Goal: Information Seeking & Learning: Learn about a topic

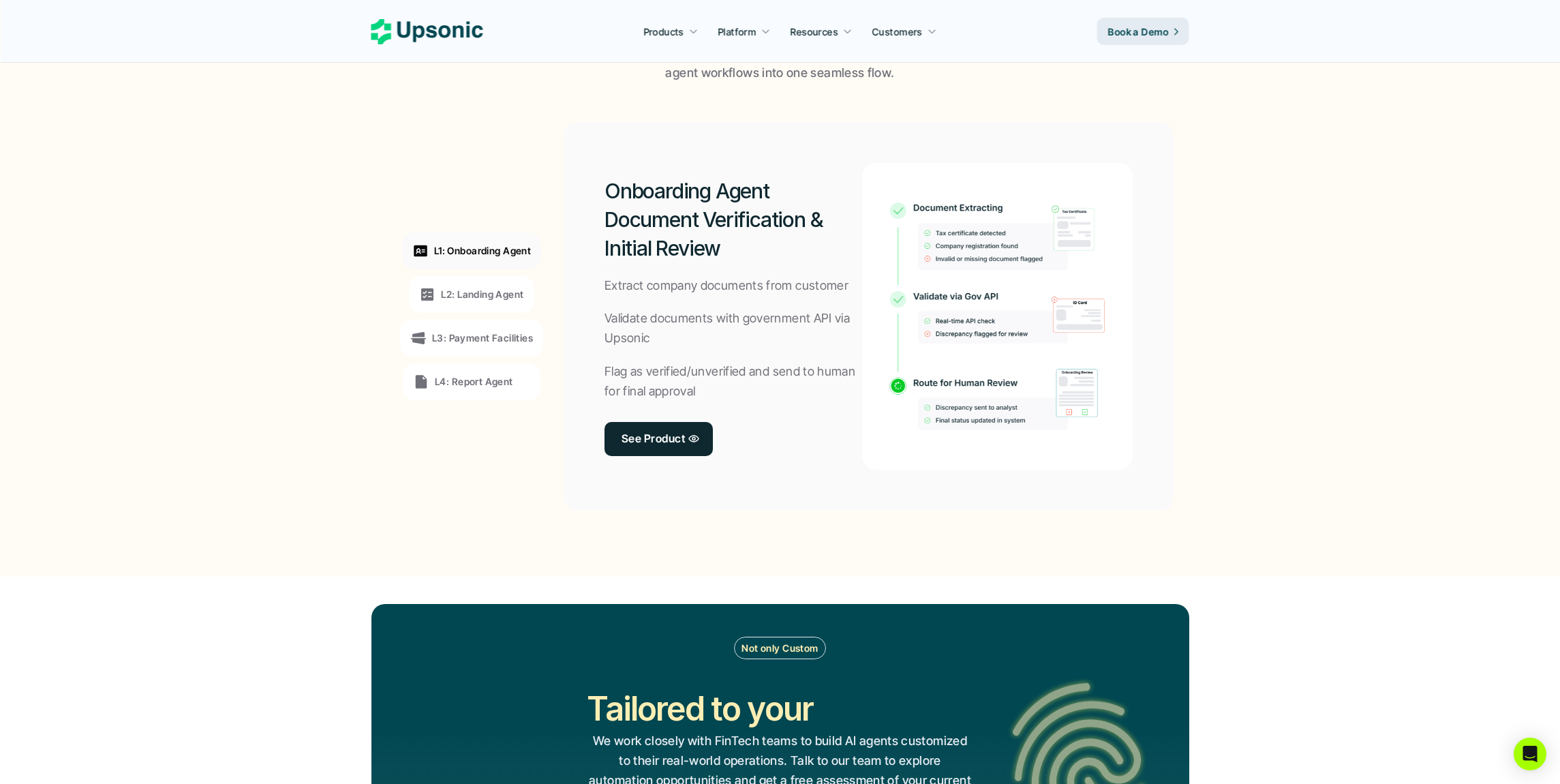
scroll to position [1056, 0]
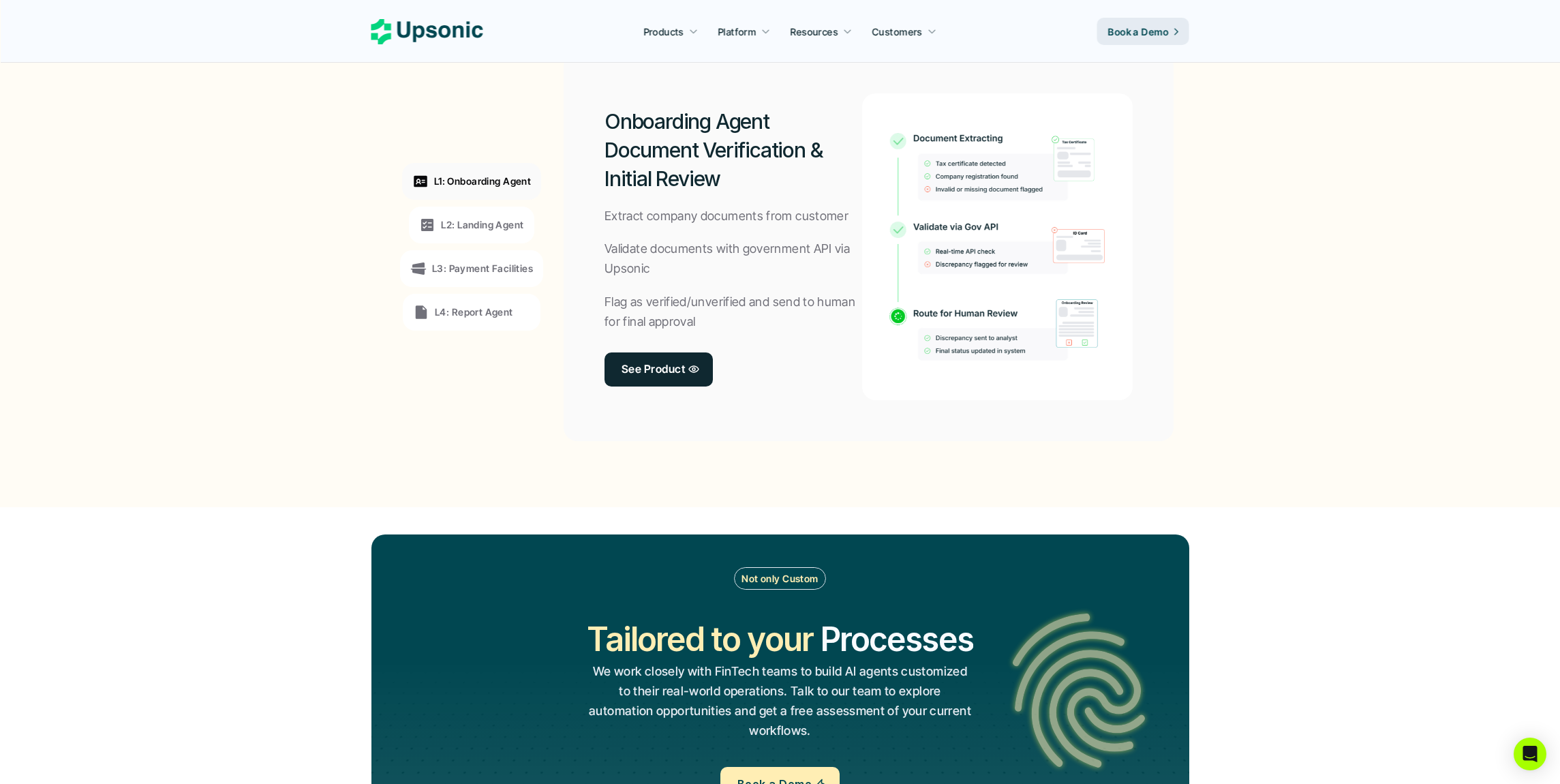
click at [294, 400] on section "L1: Onboarding Agent L2: Landing Agent L3: Payment Facilities L4: Report Agent …" at bounding box center [780, 246] width 1555 height 466
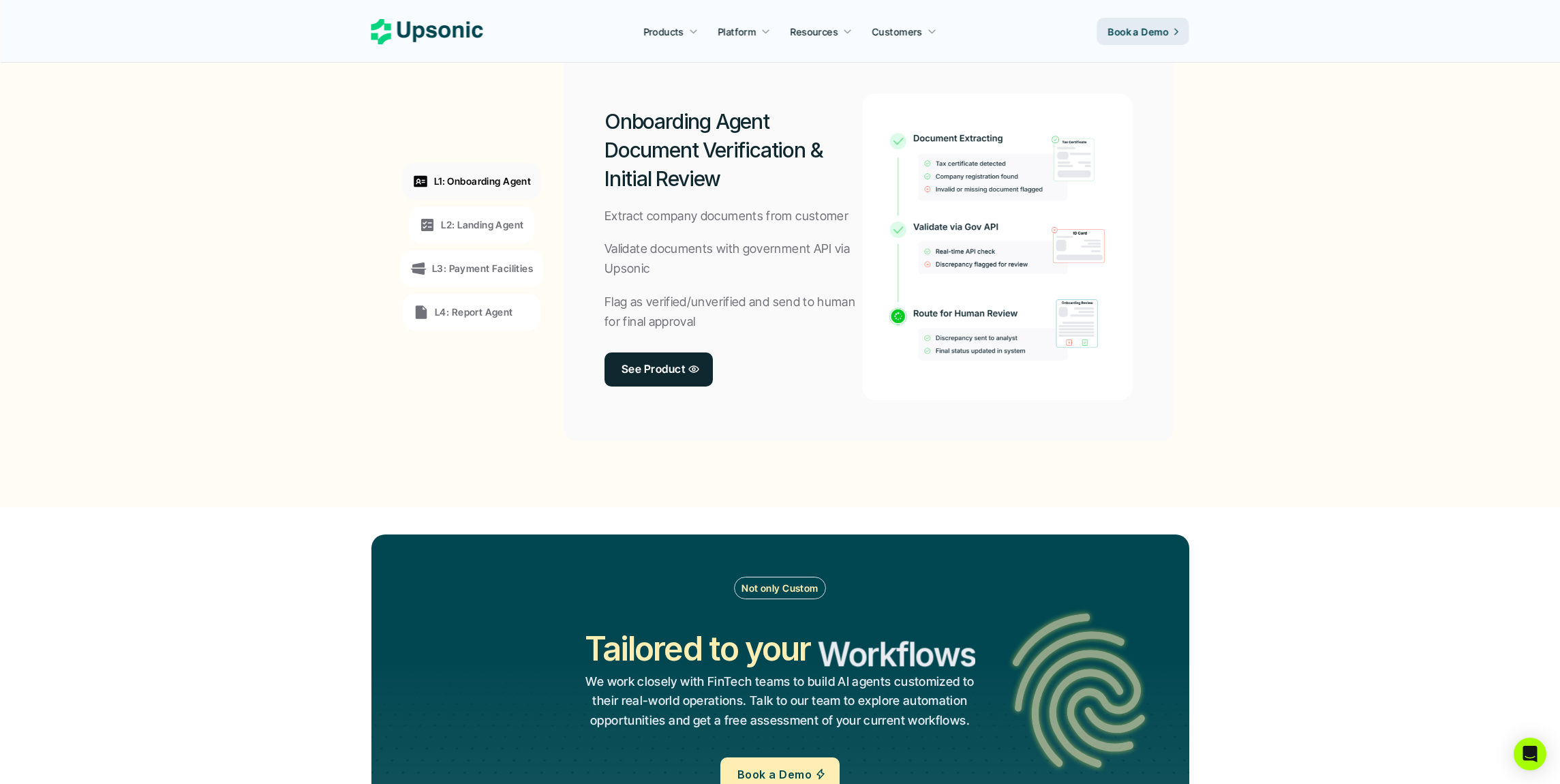
click at [499, 229] on p "L2: Landing Agent" at bounding box center [482, 225] width 82 height 15
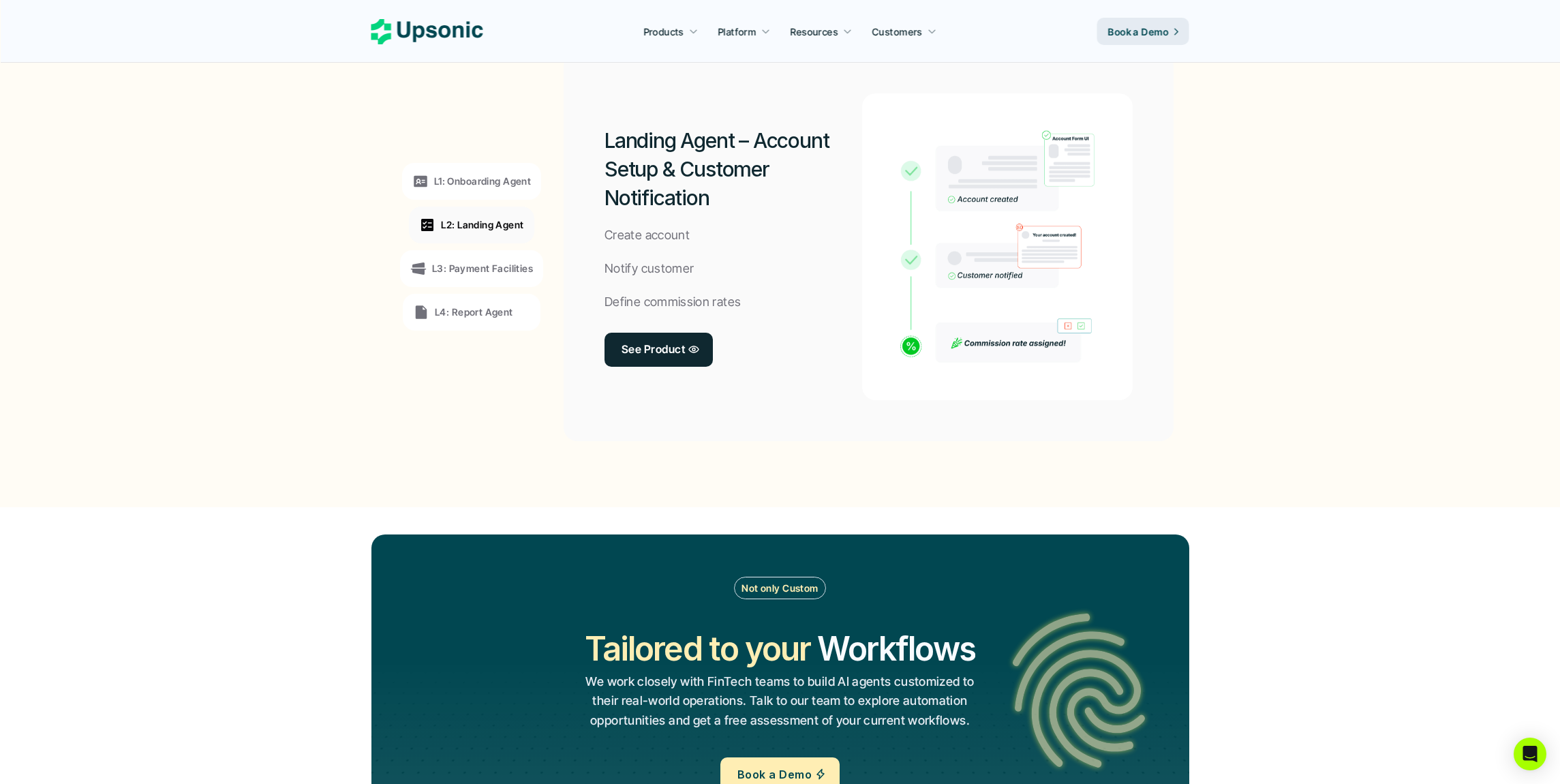
click at [485, 267] on p "L3: Payment Facilities" at bounding box center [482, 268] width 101 height 15
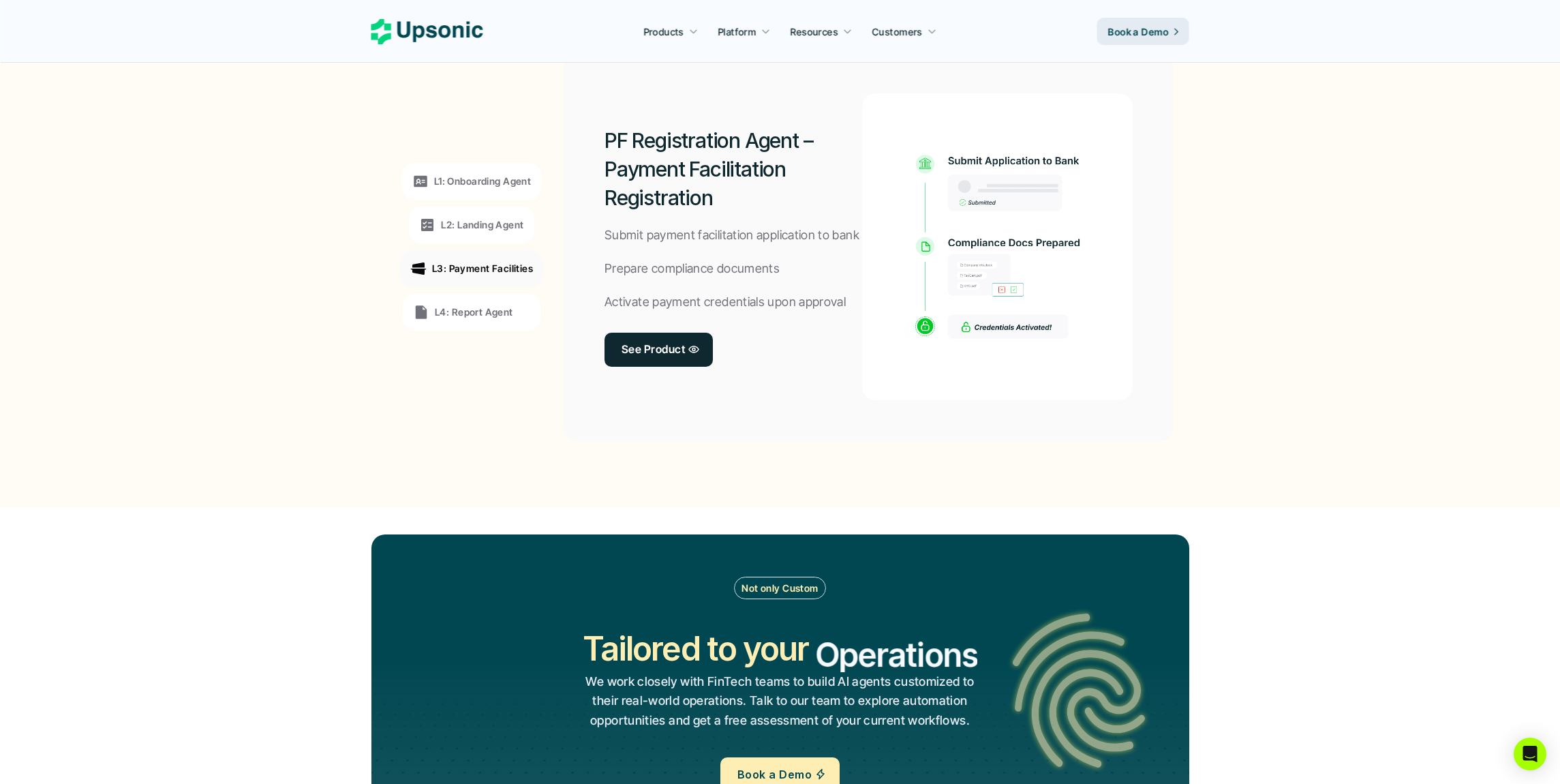
click at [477, 308] on p "L4: Report Agent" at bounding box center [474, 312] width 79 height 15
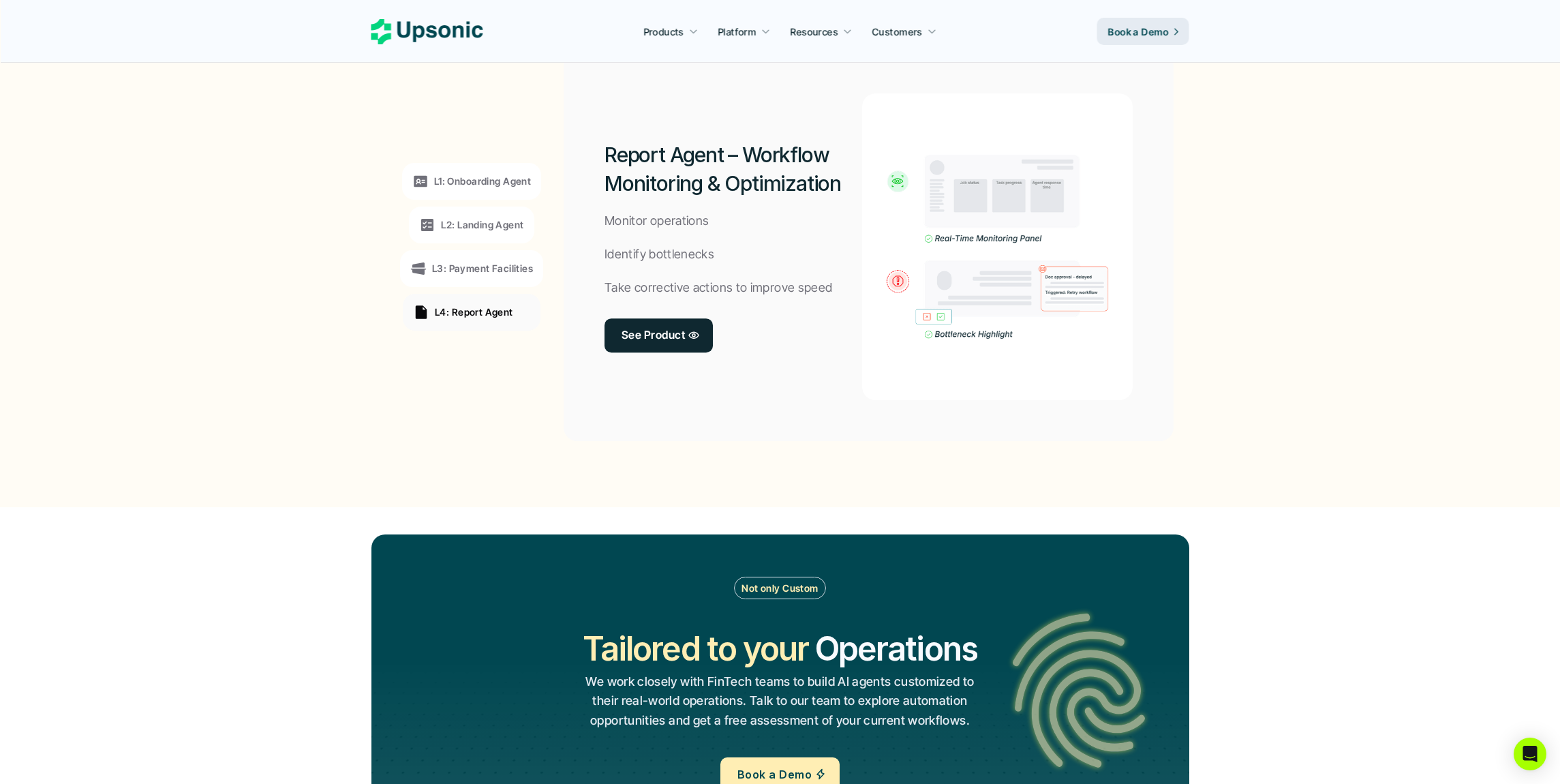
click at [298, 458] on section "L1: Onboarding Agent L2: Landing Agent L3: Payment Facilities L4: Report Agent …" at bounding box center [780, 246] width 1555 height 466
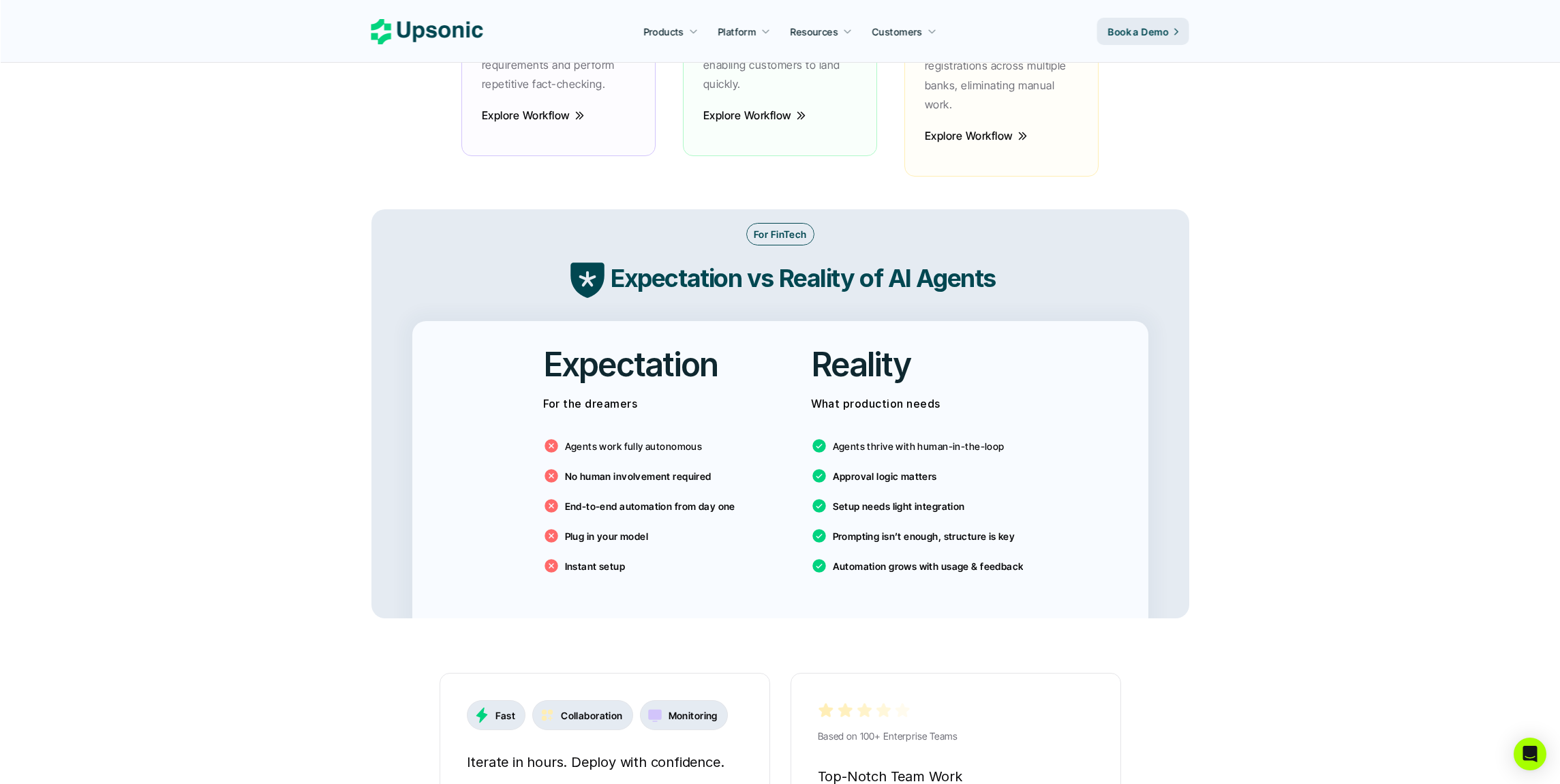
click at [294, 456] on main "Agentic AI Platform for FinTech Operations From onboarding to compliance to set…" at bounding box center [780, 536] width 1560 height 5257
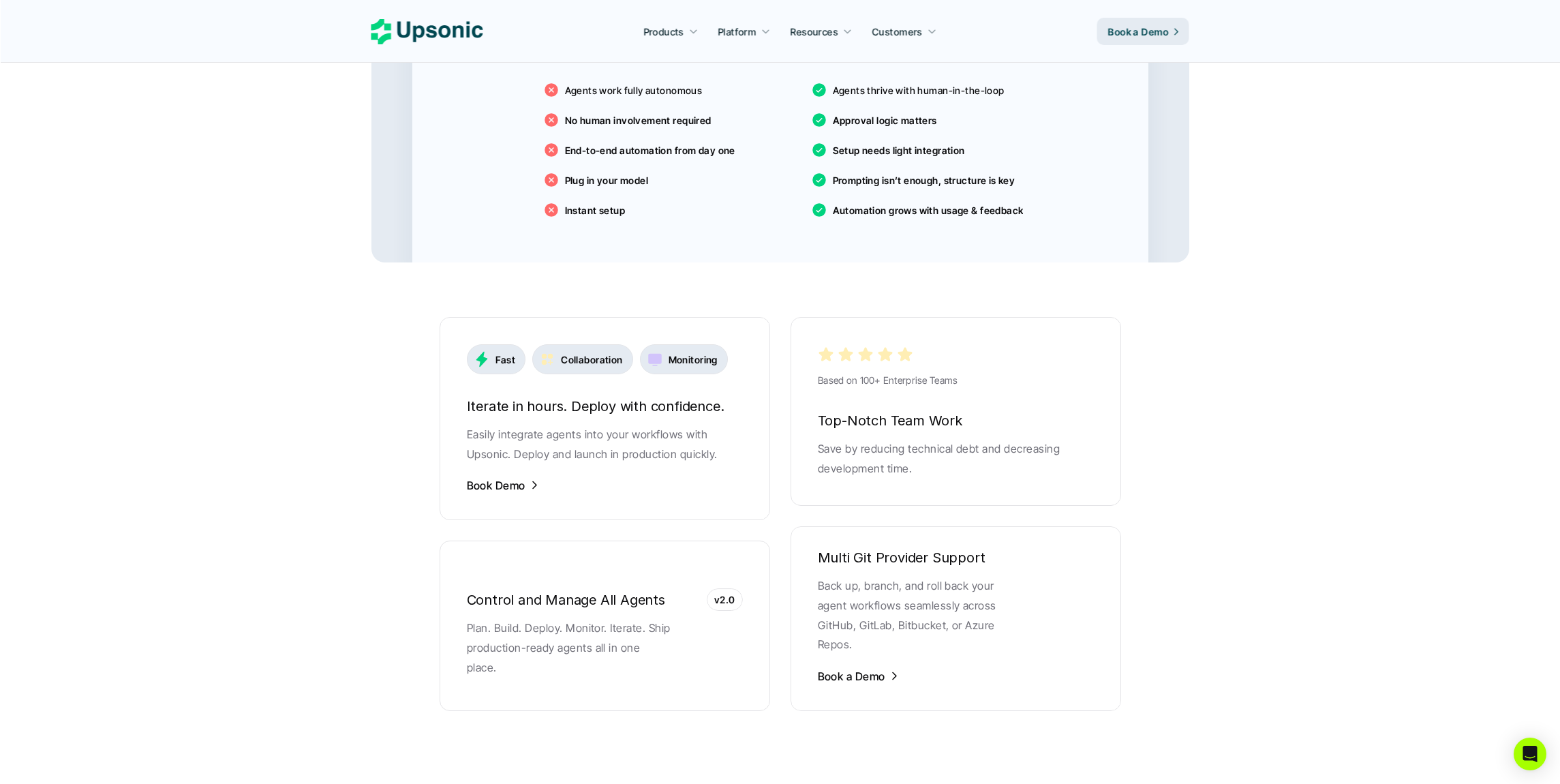
click at [294, 456] on main "Agentic AI Platform for FinTech Operations From onboarding to compliance to set…" at bounding box center [780, 180] width 1560 height 5257
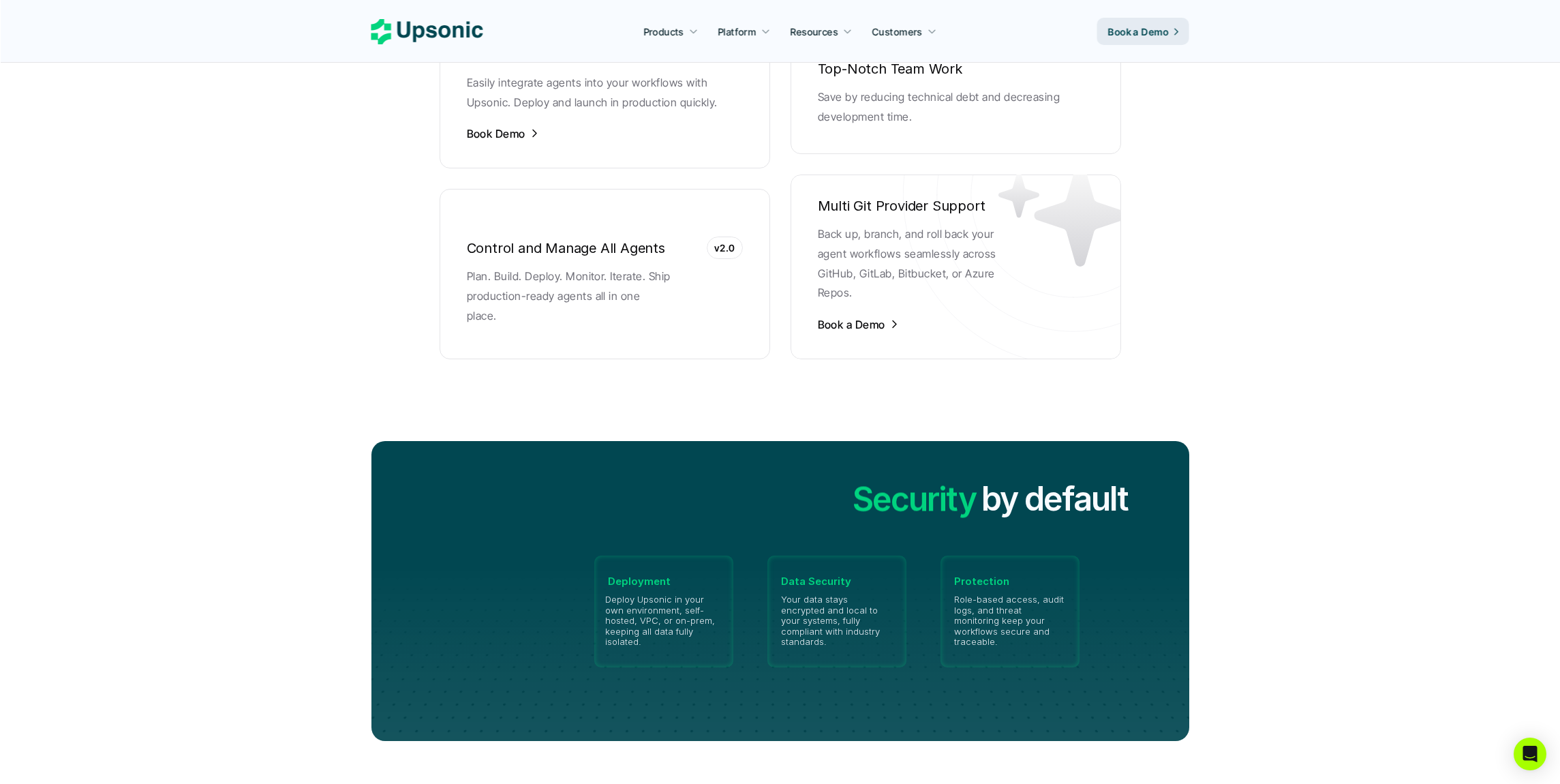
click at [294, 456] on section "Security Privacy Governance Security by default Deployment Deploy Upsonic in yo…" at bounding box center [780, 590] width 1560 height 354
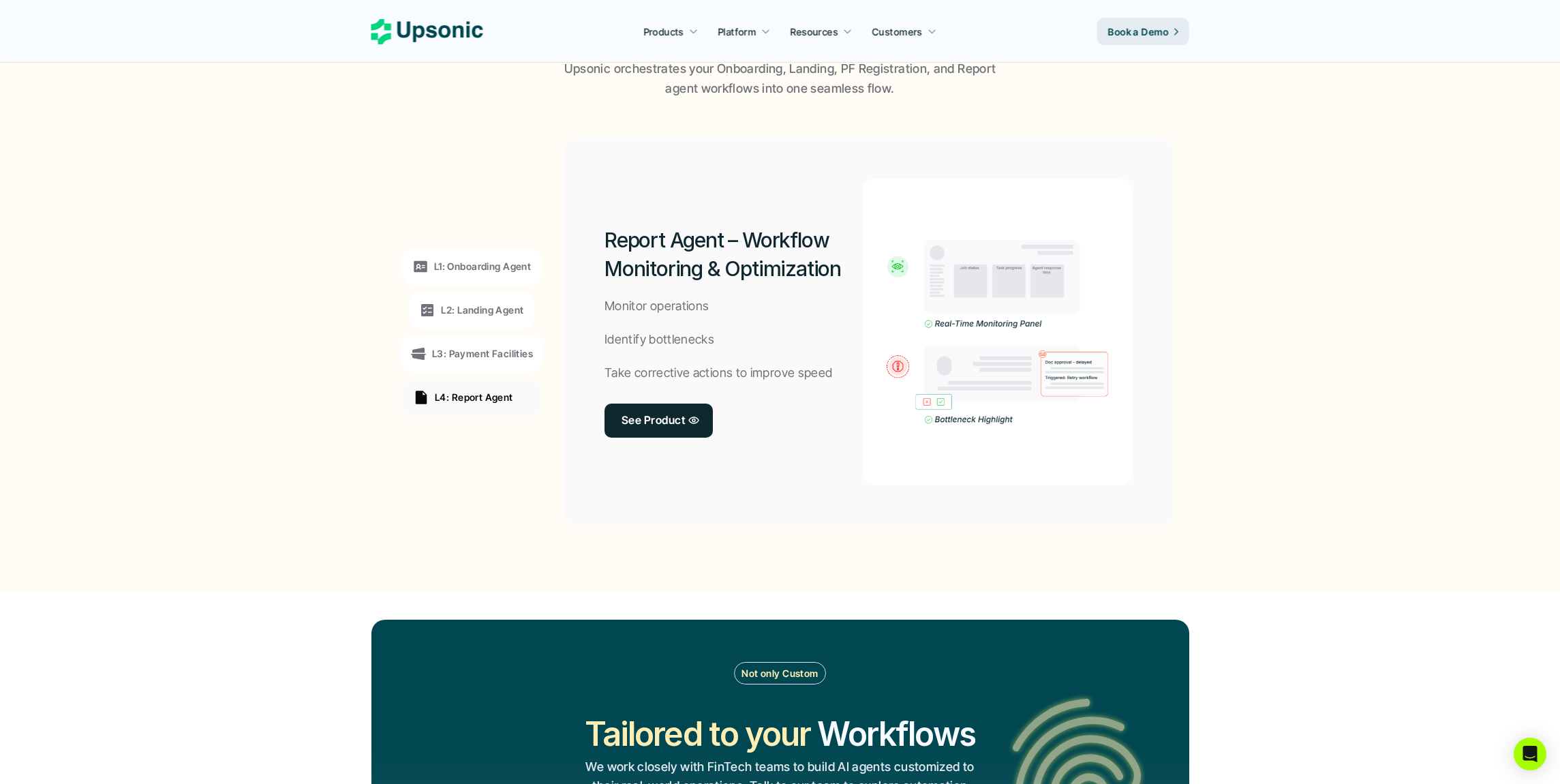
scroll to position [0, 0]
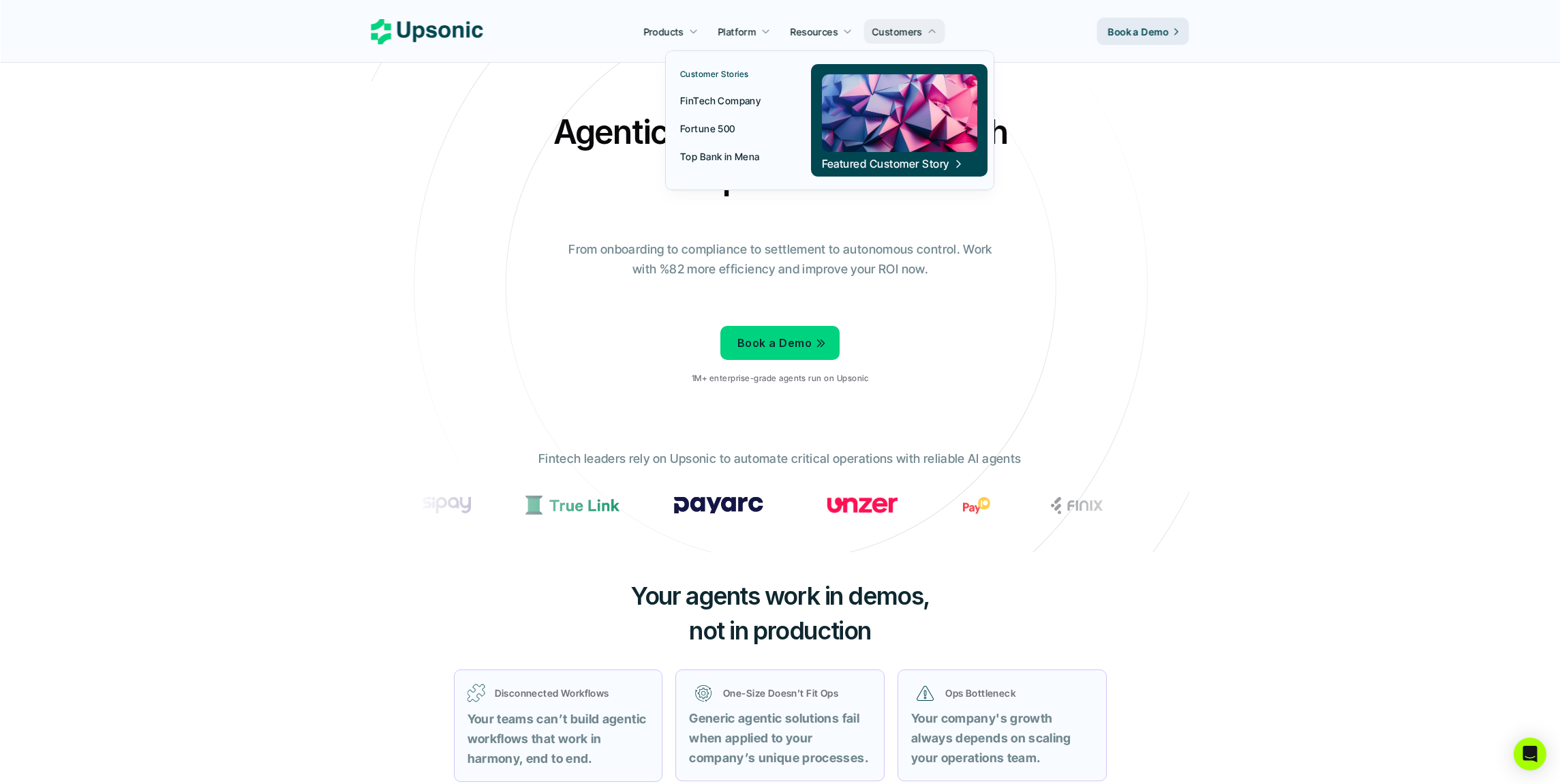
click at [715, 159] on p "Top Bank in Mena" at bounding box center [719, 156] width 80 height 15
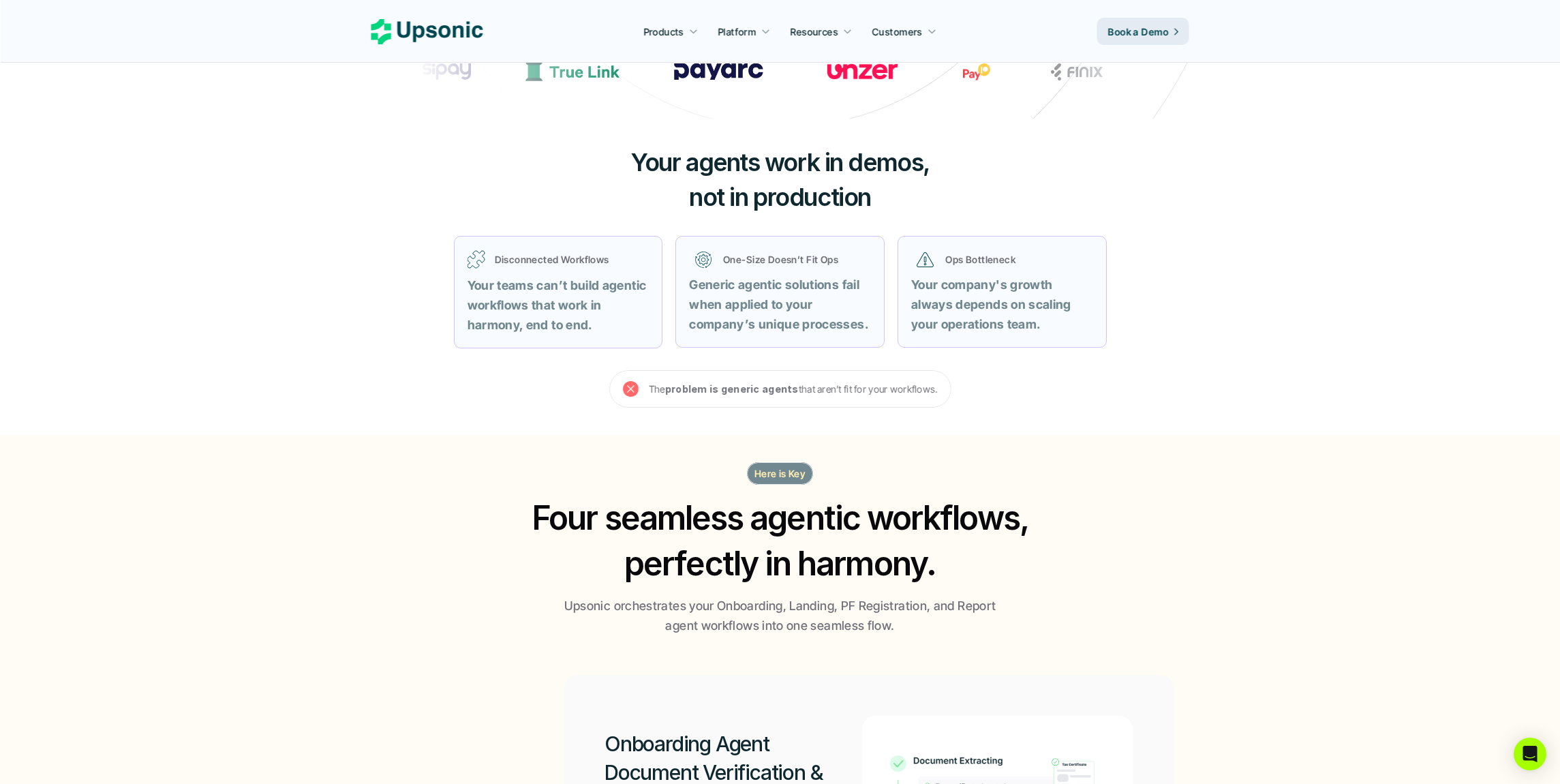
scroll to position [574, 0]
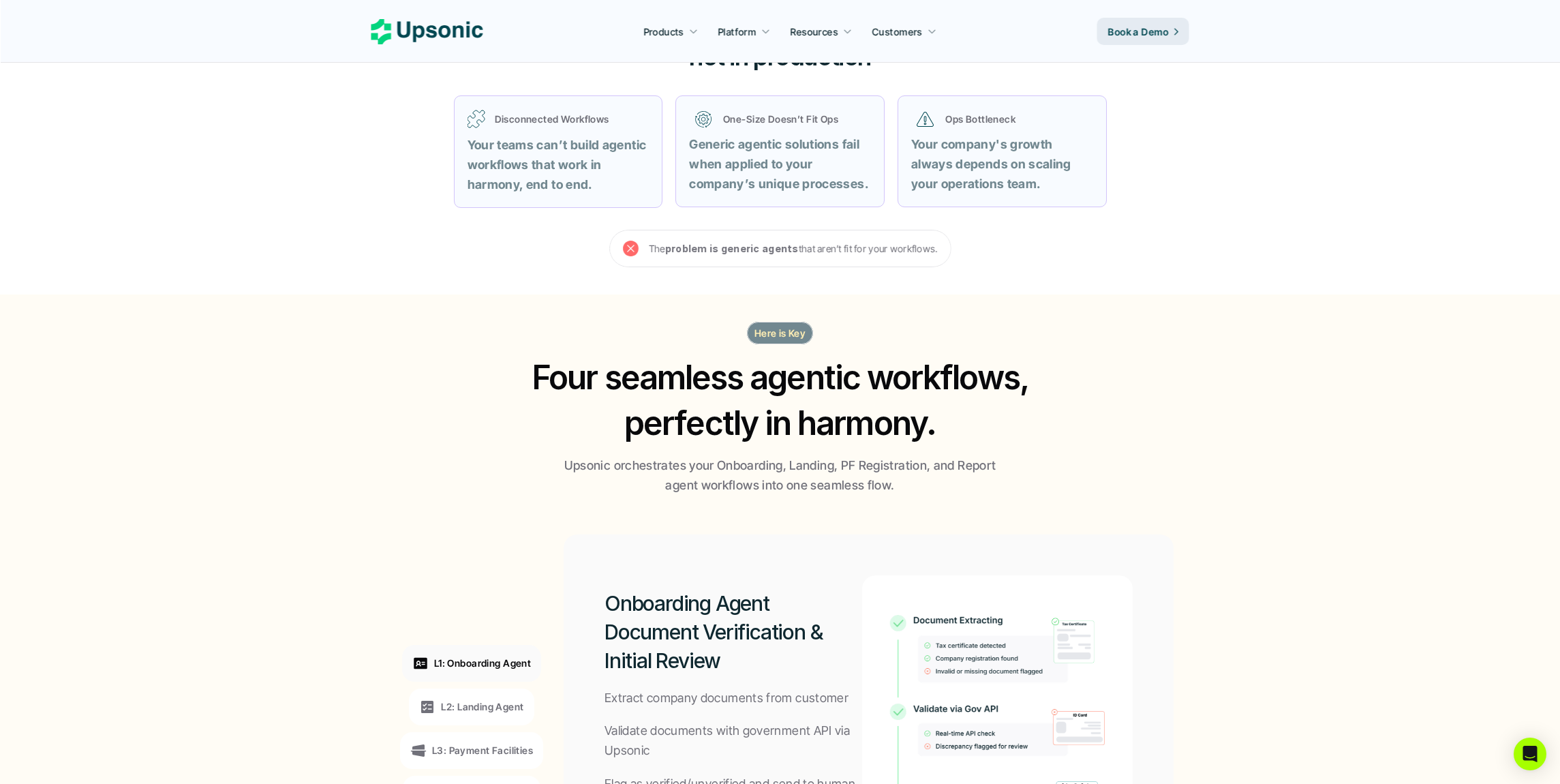
click at [298, 428] on section "Here is Key Four seamless agentic workflows, perfectly in harmony. Upsonic orch…" at bounding box center [780, 641] width 1560 height 694
click at [298, 421] on section "Here is Key Four seamless agentic workflows, perfectly in harmony. Upsonic orch…" at bounding box center [780, 641] width 1560 height 694
click at [317, 447] on section "Here is Key Four seamless agentic workflows, perfectly in harmony. Upsonic orch…" at bounding box center [780, 641] width 1560 height 694
